Goal: Find specific page/section: Find specific page/section

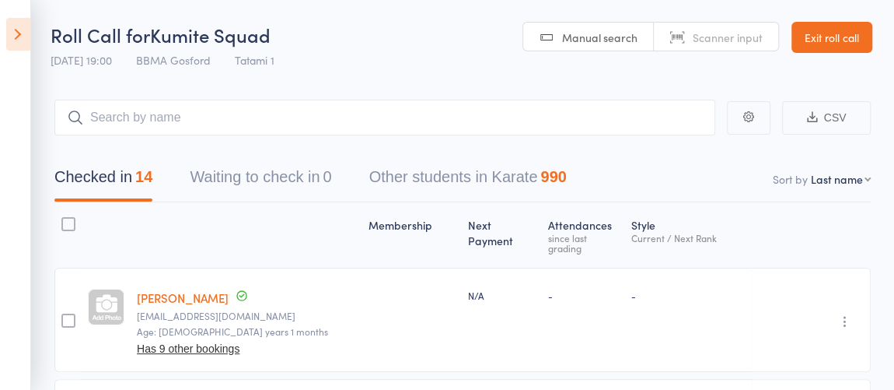
click at [832, 43] on link "Exit roll call" at bounding box center [832, 37] width 81 height 31
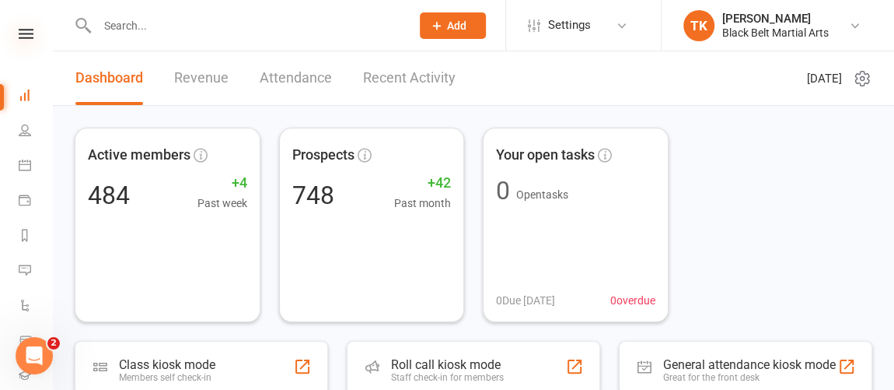
click at [26, 34] on icon at bounding box center [26, 34] width 15 height 10
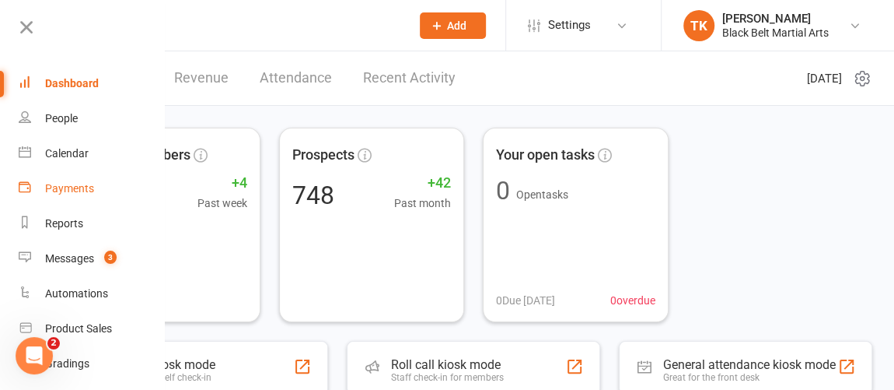
scroll to position [70, 0]
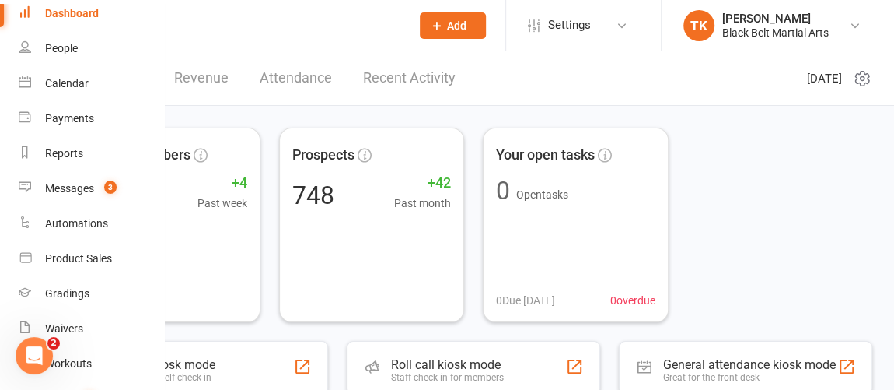
click at [236, 23] on input "text" at bounding box center [246, 26] width 307 height 22
click at [47, 14] on div "Dashboard" at bounding box center [72, 13] width 54 height 12
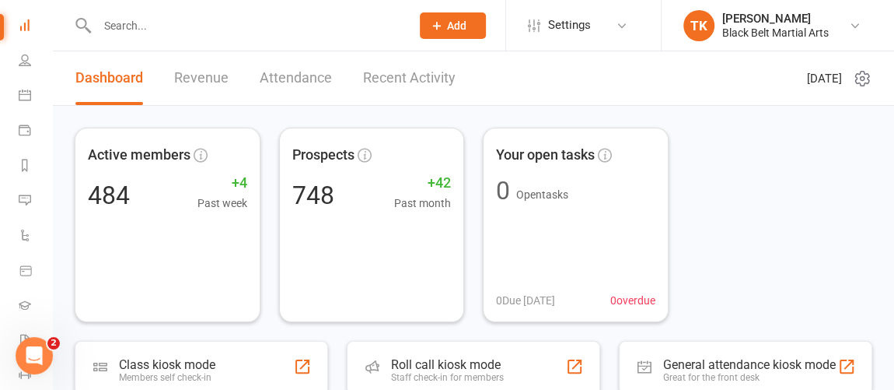
click at [252, 36] on div at bounding box center [237, 25] width 325 height 51
click at [254, 34] on input "text" at bounding box center [246, 26] width 307 height 22
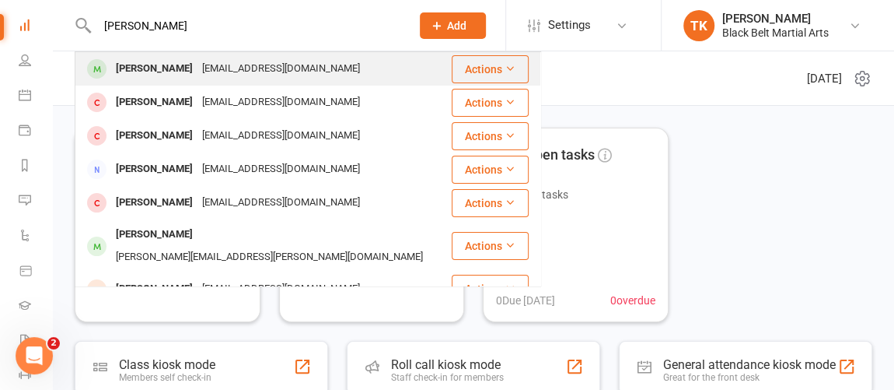
type input "[PERSON_NAME]"
click at [249, 72] on div "[EMAIL_ADDRESS][DOMAIN_NAME]" at bounding box center [281, 69] width 167 height 23
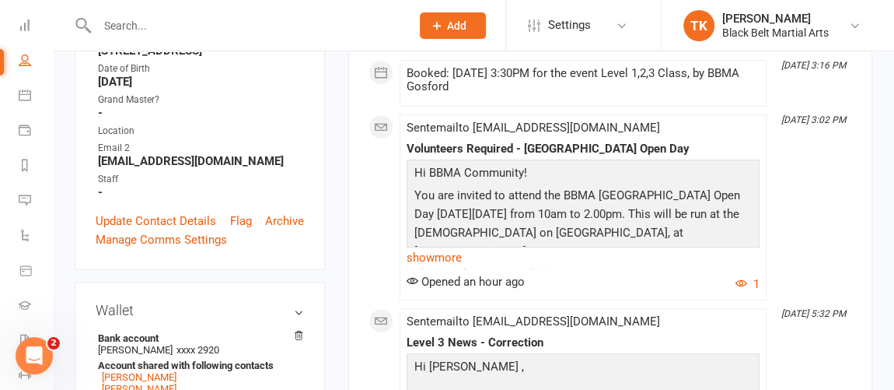
scroll to position [424, 0]
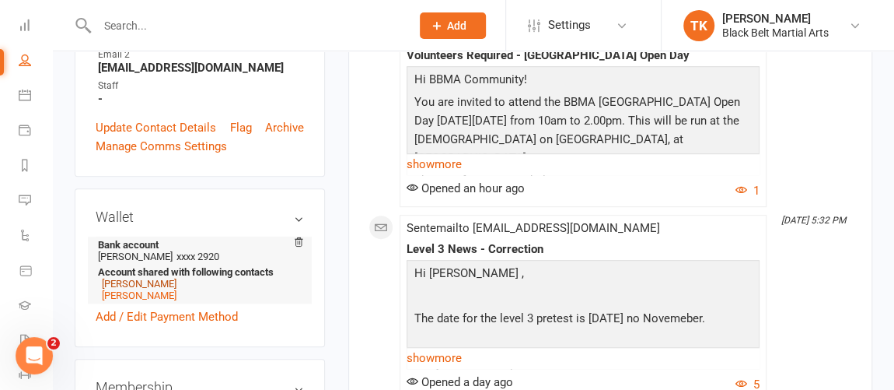
click at [149, 289] on link "[PERSON_NAME]" at bounding box center [139, 284] width 75 height 12
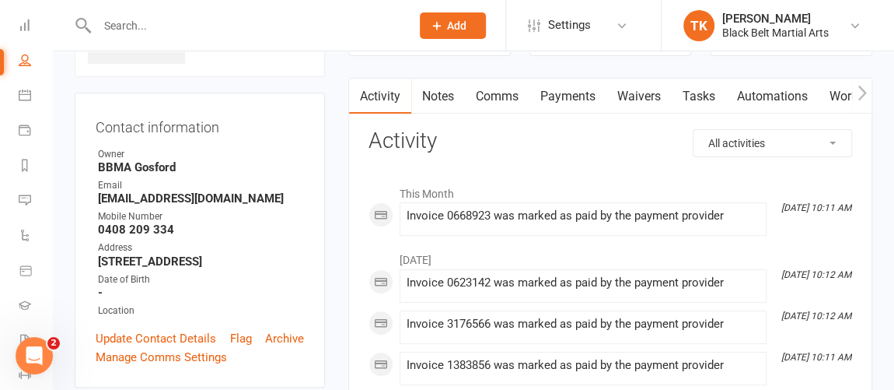
scroll to position [70, 0]
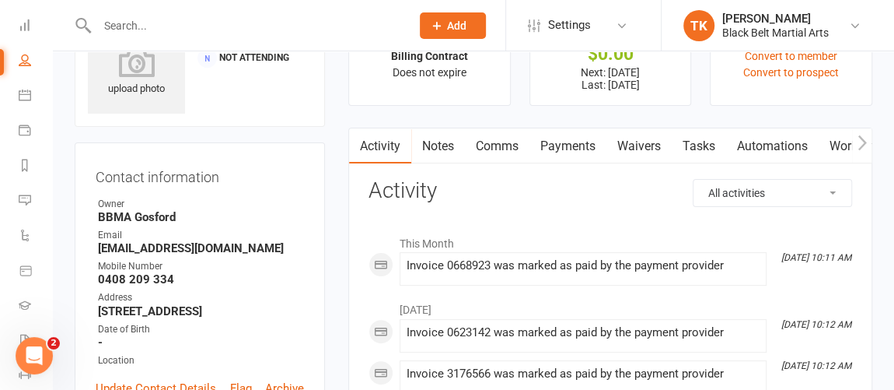
click at [557, 145] on link "Payments" at bounding box center [568, 146] width 77 height 36
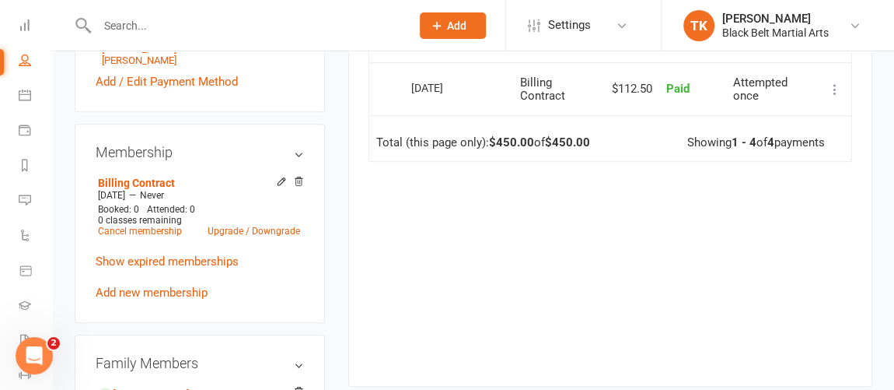
scroll to position [848, 0]
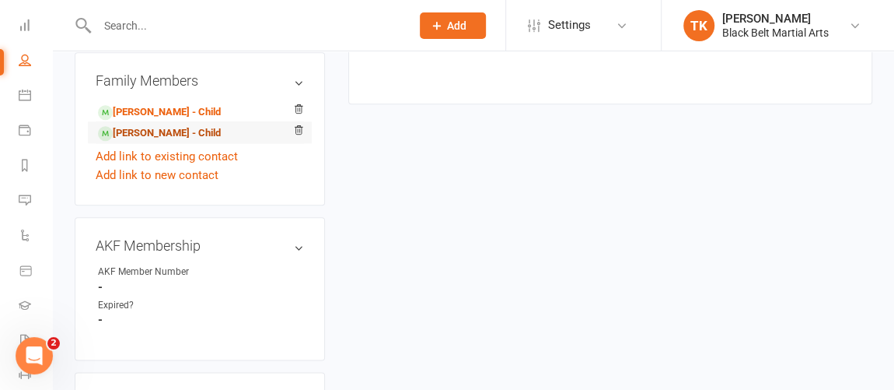
click at [152, 142] on link "[PERSON_NAME] - Child" at bounding box center [159, 133] width 123 height 16
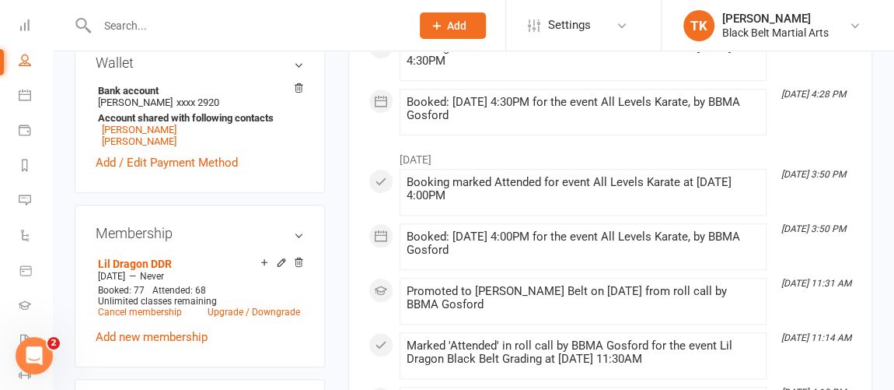
scroll to position [565, 0]
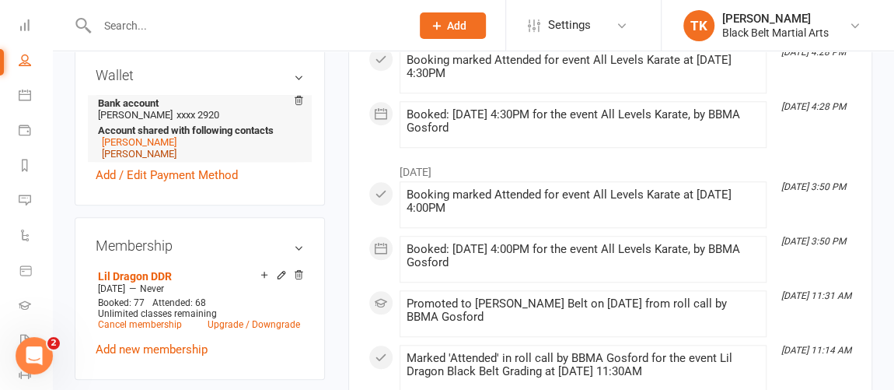
click at [160, 159] on link "[PERSON_NAME]" at bounding box center [139, 154] width 75 height 12
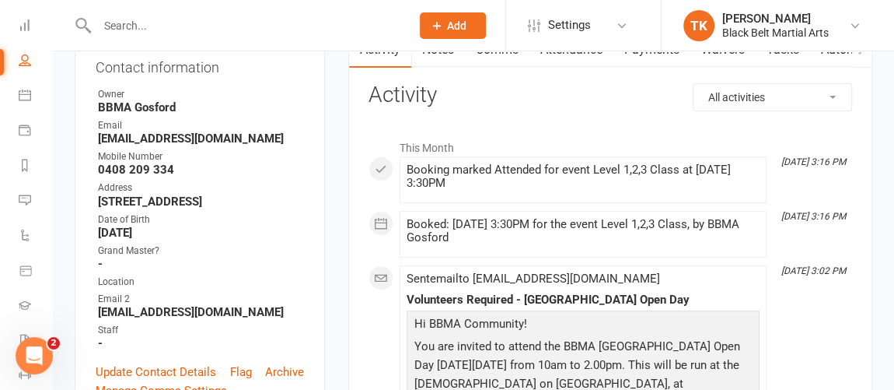
scroll to position [70, 0]
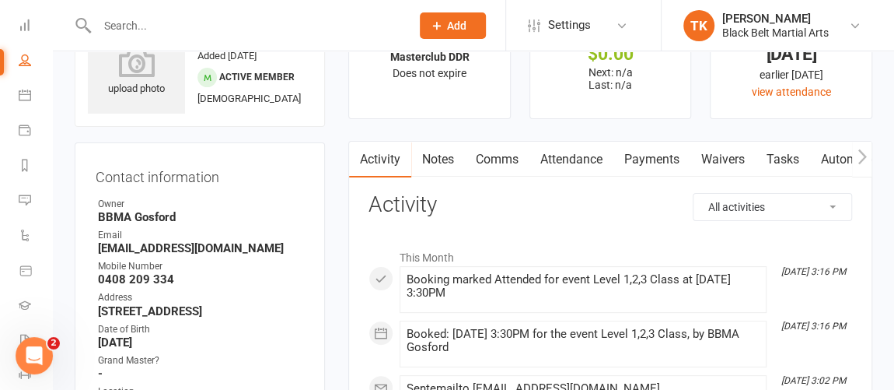
click at [510, 157] on link "Comms" at bounding box center [497, 160] width 65 height 36
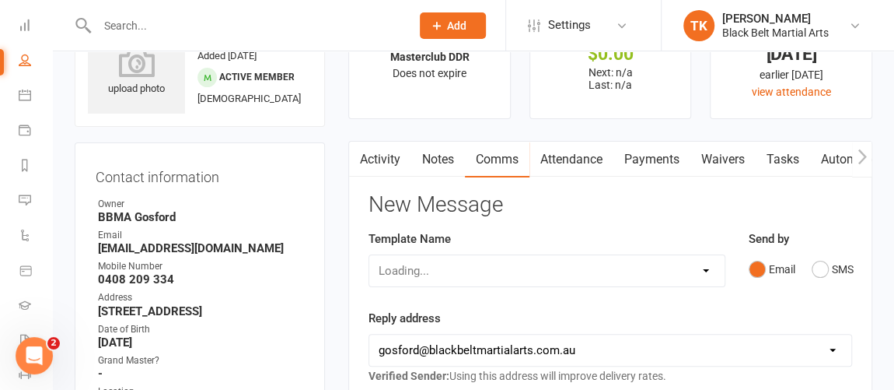
click at [569, 152] on link "Attendance" at bounding box center [572, 160] width 84 height 36
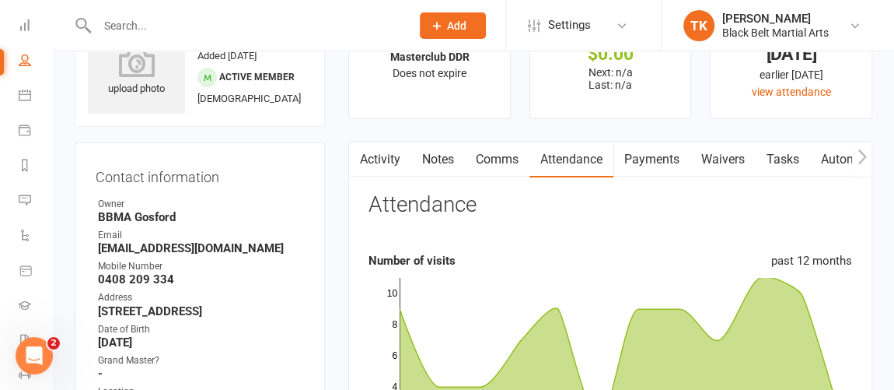
click at [640, 155] on link "Payments" at bounding box center [652, 160] width 77 height 36
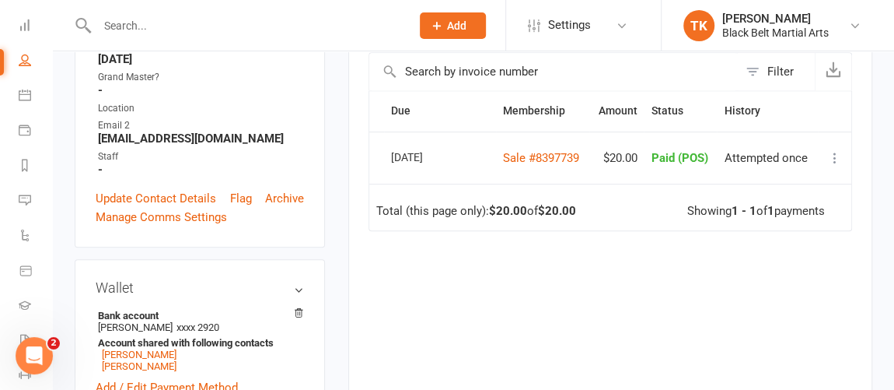
scroll to position [565, 0]
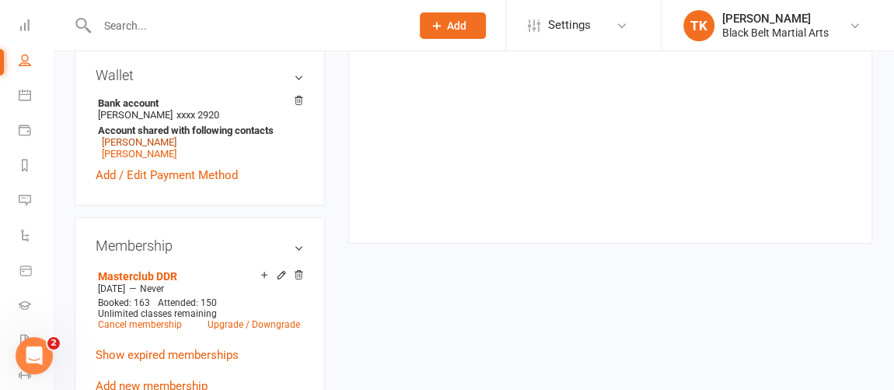
drag, startPoint x: 149, startPoint y: 168, endPoint x: 197, endPoint y: 184, distance: 50.9
click at [149, 148] on link "[PERSON_NAME]" at bounding box center [139, 142] width 75 height 12
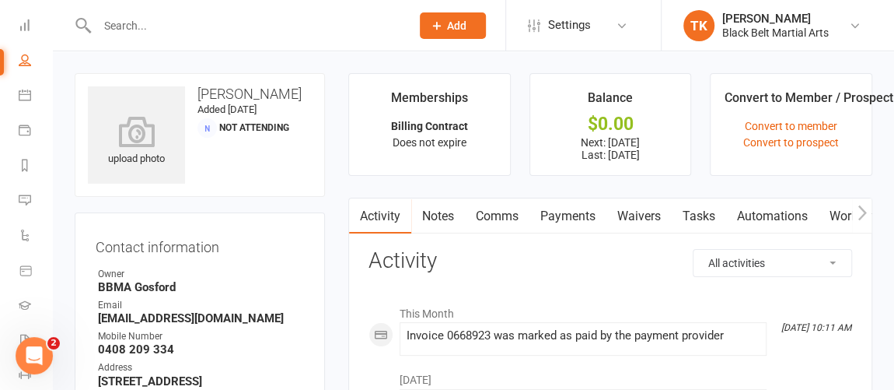
click at [492, 218] on link "Comms" at bounding box center [497, 216] width 65 height 36
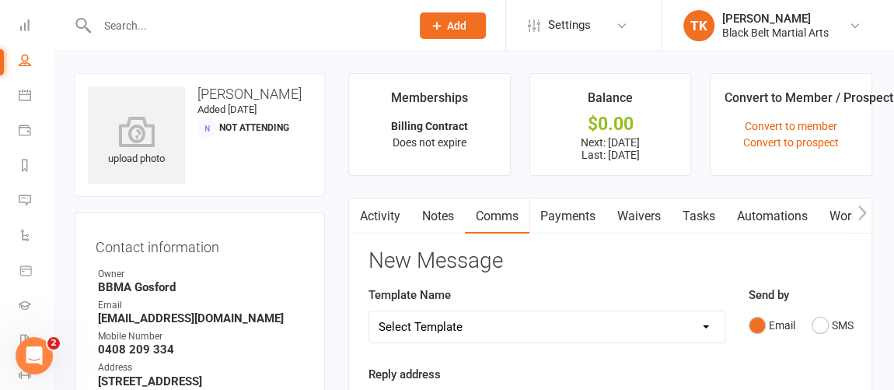
click at [579, 215] on link "Payments" at bounding box center [568, 216] width 77 height 36
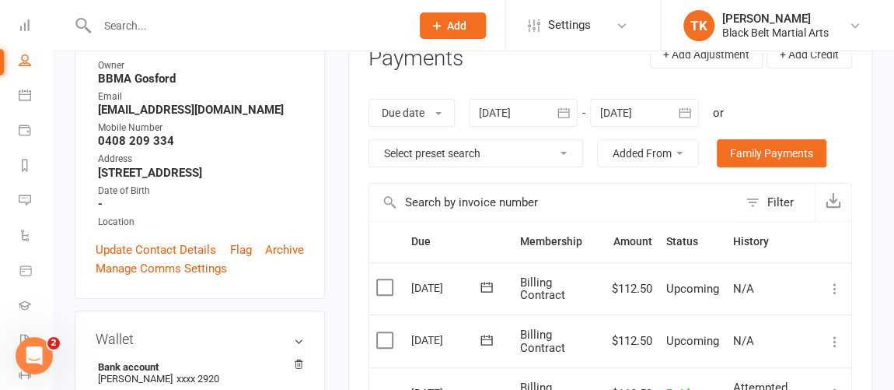
scroll to position [212, 0]
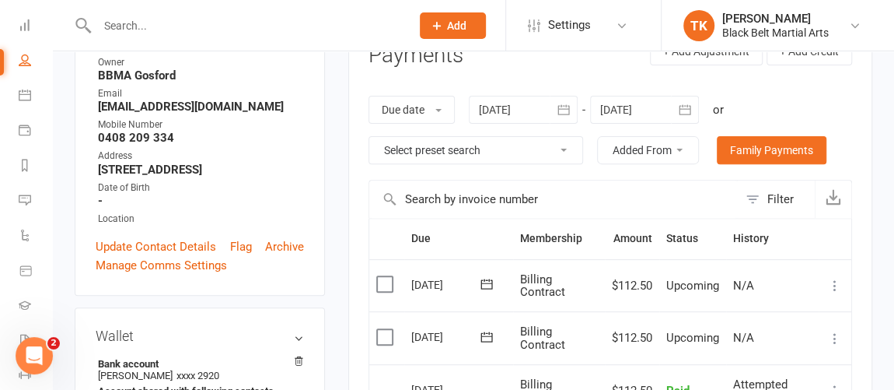
click at [340, 273] on main "Memberships Billing Contract Does not expire Balance $0.00 Next: [DATE] Last: […" at bounding box center [611, 309] width 548 height 894
click at [346, 312] on main "Memberships Billing Contract Does not expire Balance $0.00 Next: [DATE] Last: […" at bounding box center [611, 309] width 548 height 894
click at [19, 24] on icon at bounding box center [25, 25] width 12 height 12
